Goal: Navigation & Orientation: Go to known website

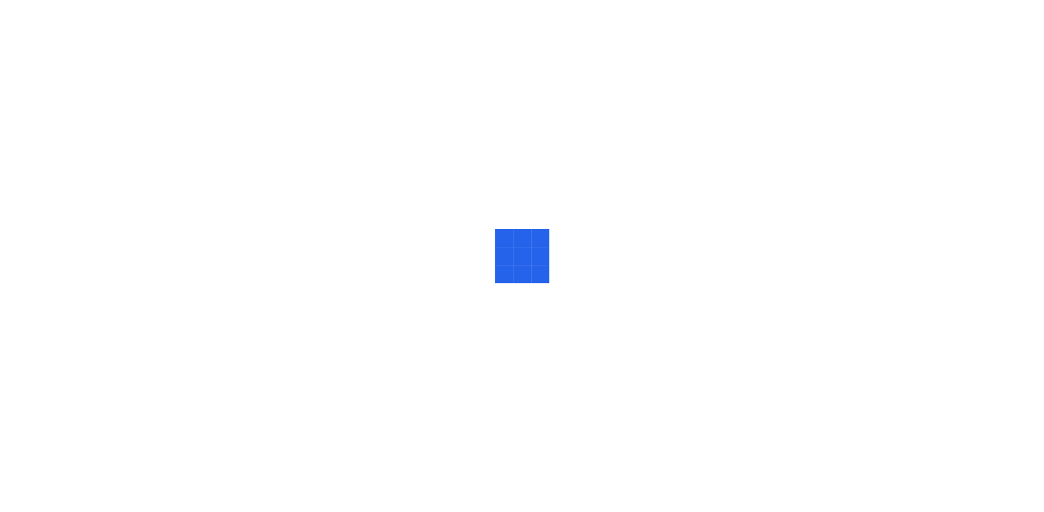
click at [113, 30] on div at bounding box center [522, 256] width 1044 height 512
